Goal: Task Accomplishment & Management: Manage account settings

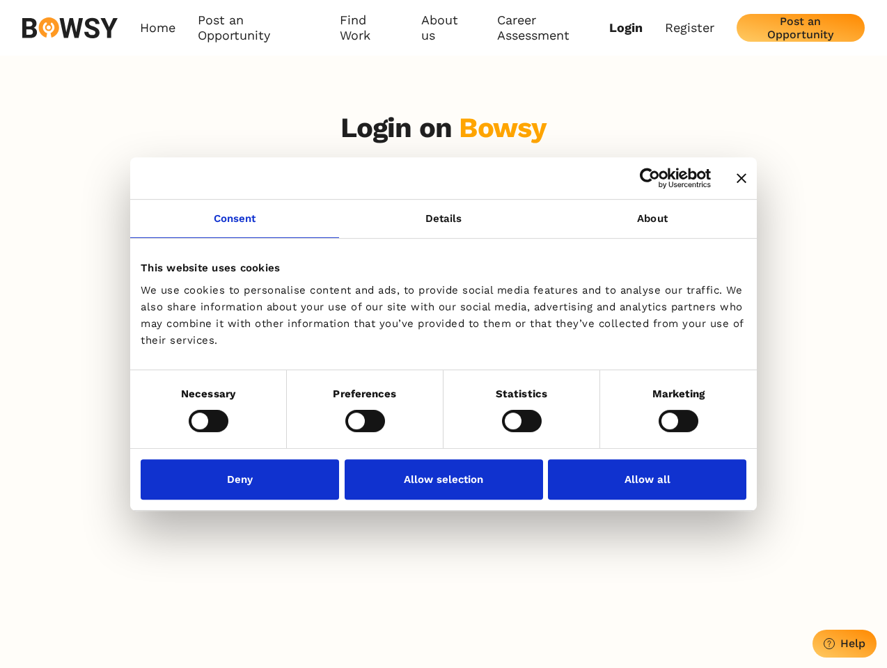
click at [736, 179] on icon "Close banner" at bounding box center [741, 178] width 10 height 10
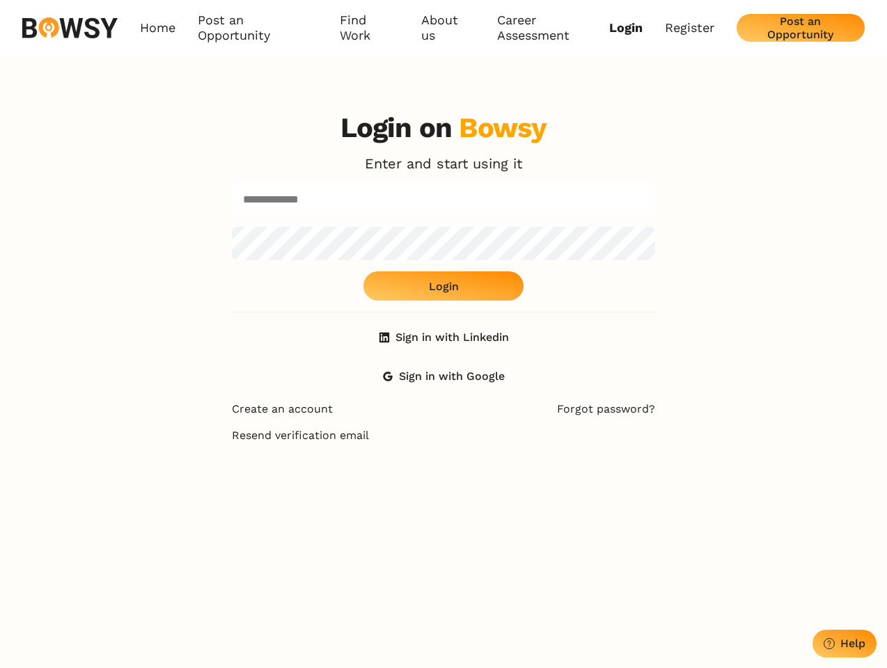
click at [235, 227] on body "Consent Details [#IABV2SETTINGS#] About This website uses cookies We use cookie…" at bounding box center [443, 574] width 887 height 1148
click at [652, 227] on div "Login on Bowsy Enter and start using it Login Sign in with Linkedin Sign in wit…" at bounding box center [443, 250] width 423 height 279
click at [208, 420] on div "Login on Bowsy Enter and start using it Login Sign in with Linkedin Sign in wit…" at bounding box center [443, 434] width 887 height 668
click at [365, 420] on div "Login on Bowsy Enter and start using it Login Sign in with Linkedin Sign in wit…" at bounding box center [443, 434] width 445 height 668
click at [521, 420] on div "Login on Bowsy Enter and start using it Login Sign in with Linkedin Sign in wit…" at bounding box center [443, 434] width 445 height 668
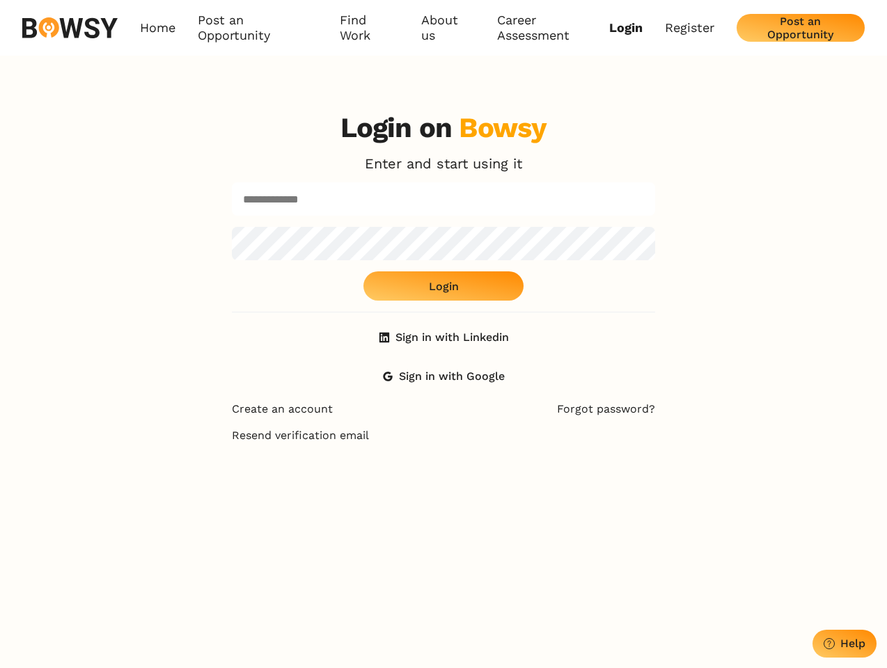
click at [678, 420] on div "Login on Bowsy Enter and start using it Login Sign in with Linkedin Sign in wit…" at bounding box center [443, 434] width 887 height 668
click at [244, 479] on div "Login on Bowsy Enter and start using it Login Sign in with Linkedin Sign in wit…" at bounding box center [443, 434] width 445 height 668
click at [443, 479] on div "Login on Bowsy Enter and start using it Login Sign in with Linkedin Sign in wit…" at bounding box center [443, 434] width 445 height 668
